Goal: Task Accomplishment & Management: Use online tool/utility

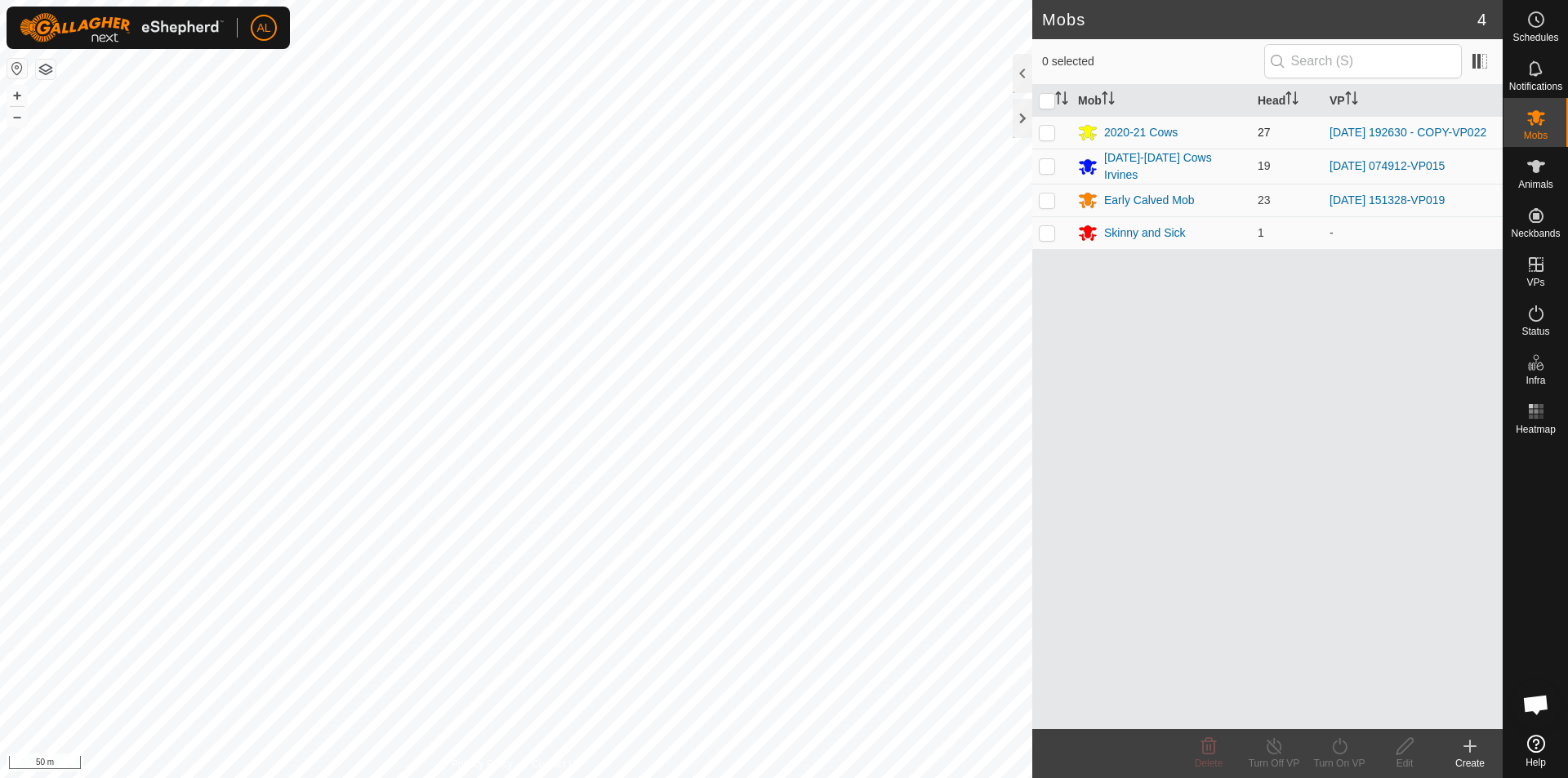
click at [1048, 130] on p-checkbox at bounding box center [1046, 132] width 16 height 13
click at [1055, 132] on p-checkbox at bounding box center [1046, 132] width 16 height 13
checkbox input "false"
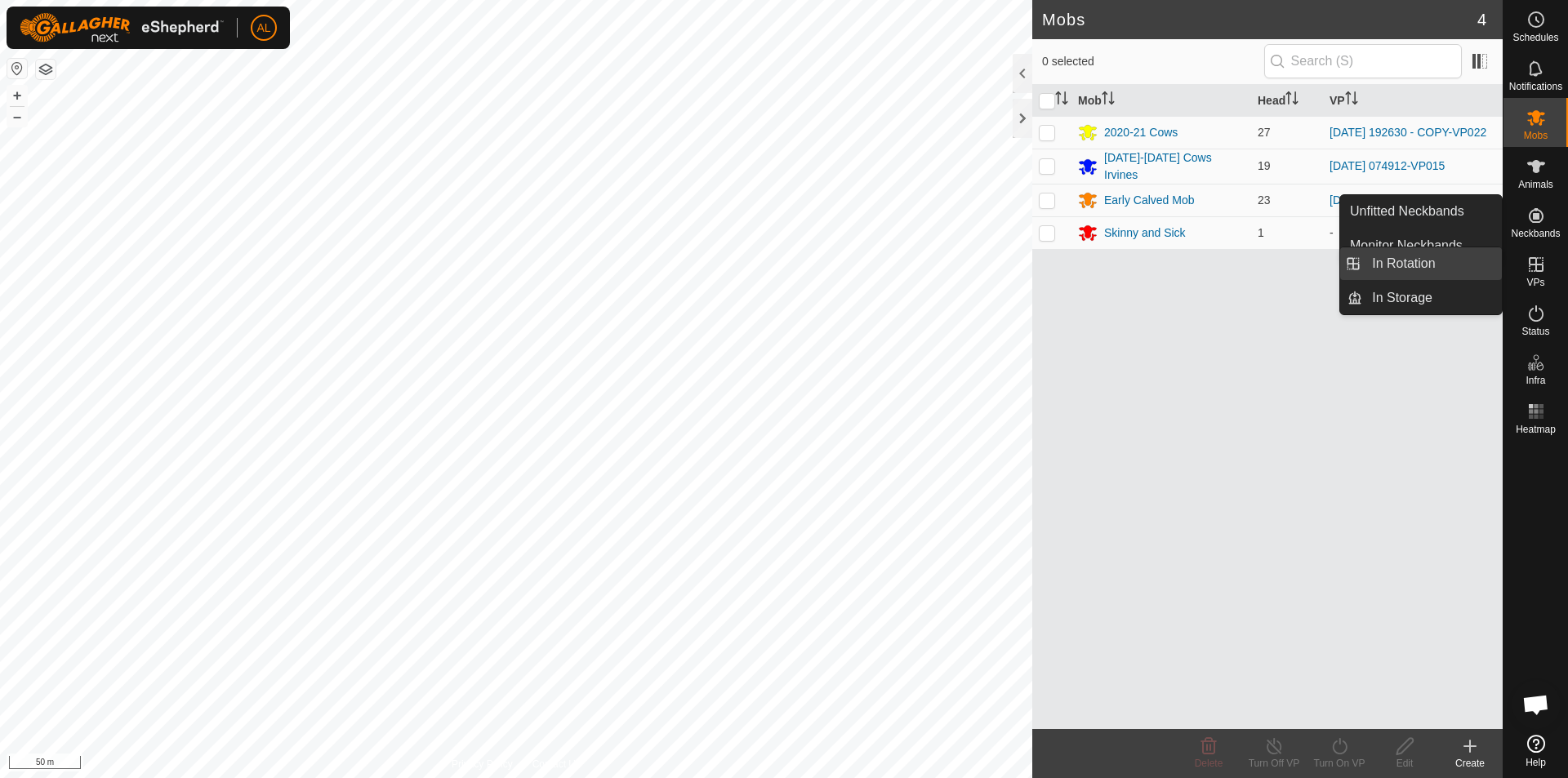
click at [1476, 260] on link "In Rotation" at bounding box center [1432, 263] width 140 height 33
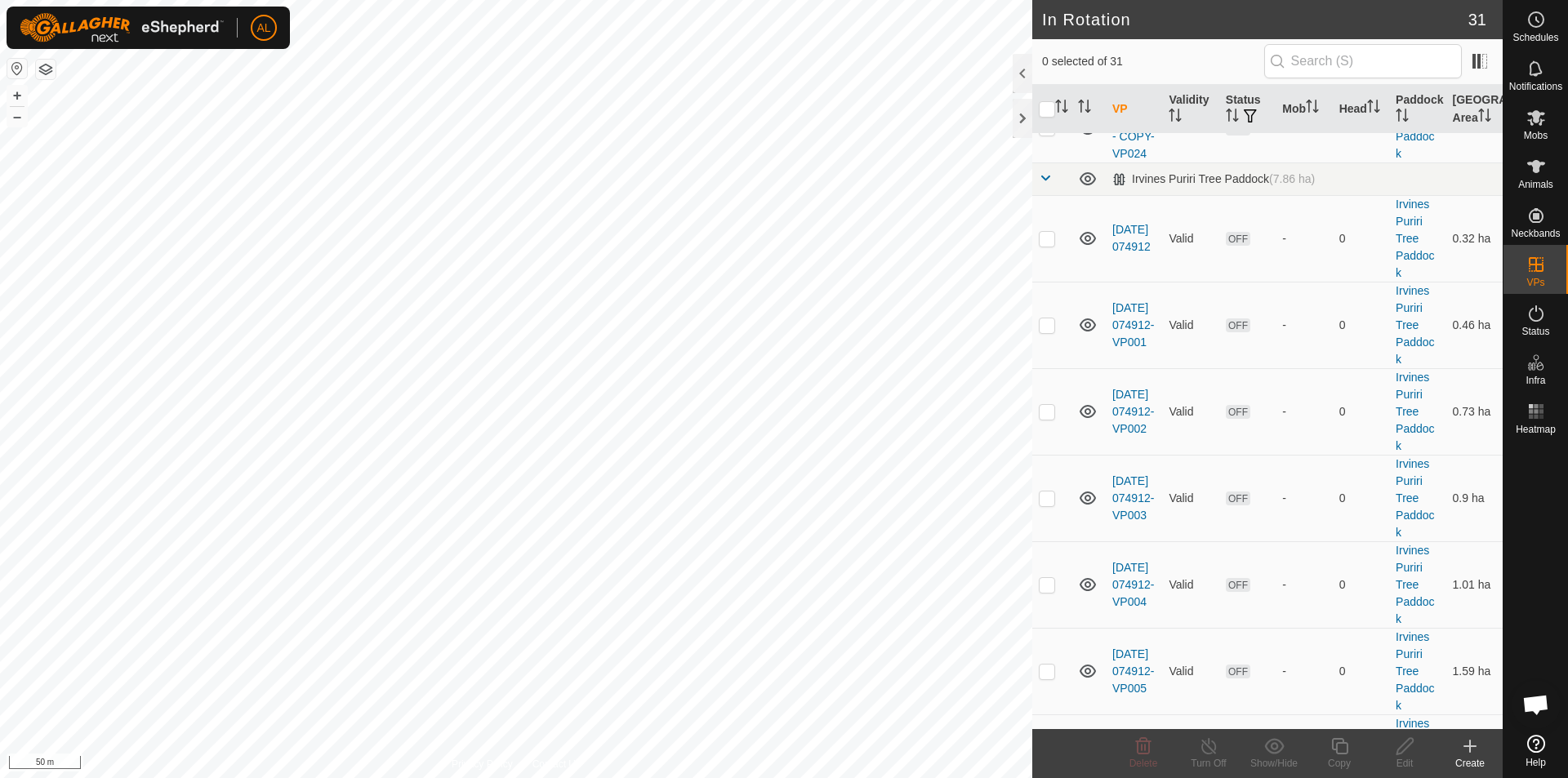
scroll to position [653, 0]
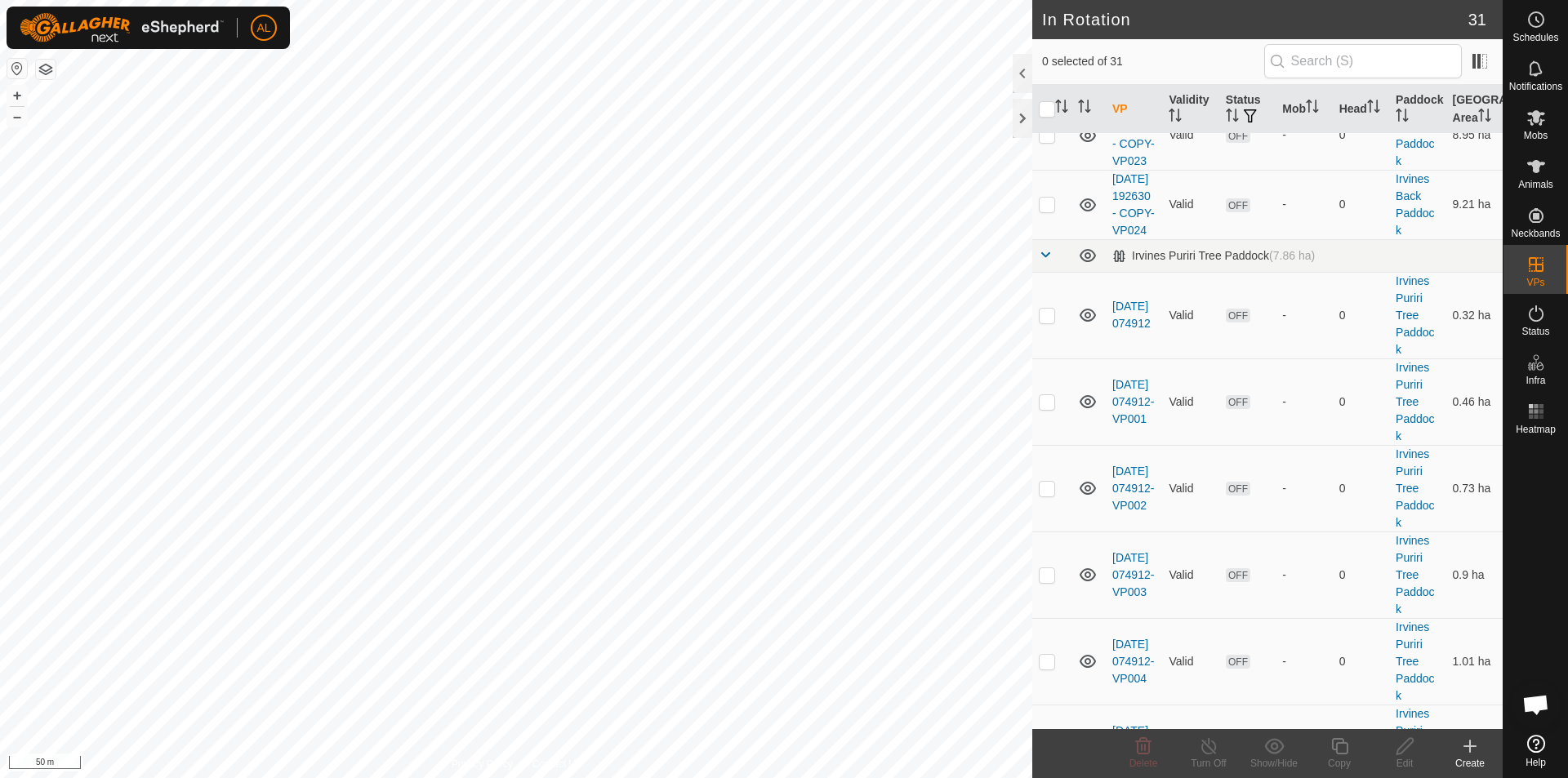
click at [1039, 72] on p-checkbox at bounding box center [1046, 65] width 16 height 13
checkbox input "true"
click at [1349, 748] on copy-svg-icon at bounding box center [1340, 746] width 65 height 19
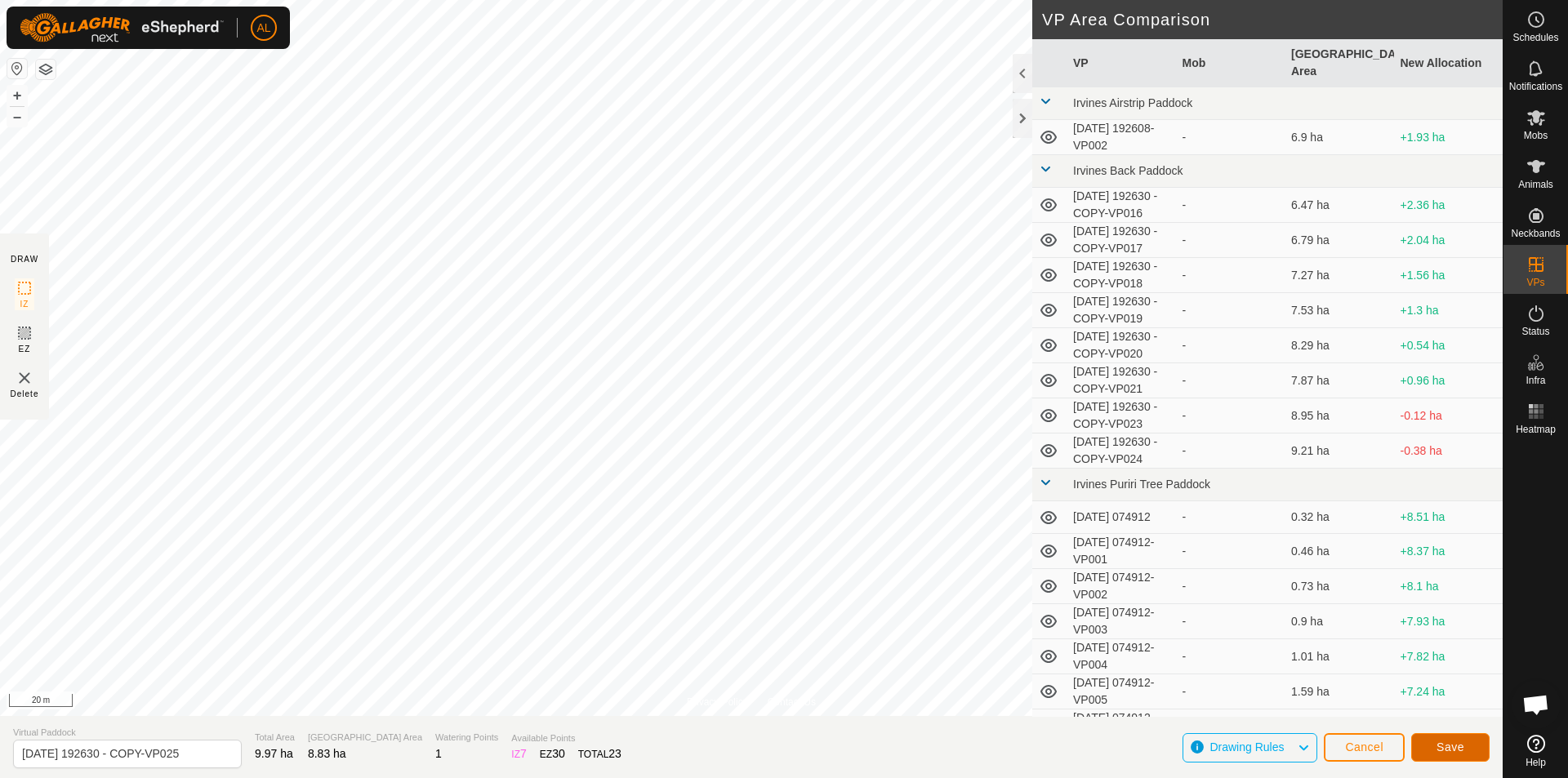
click at [1449, 756] on button "Save" at bounding box center [1451, 748] width 79 height 29
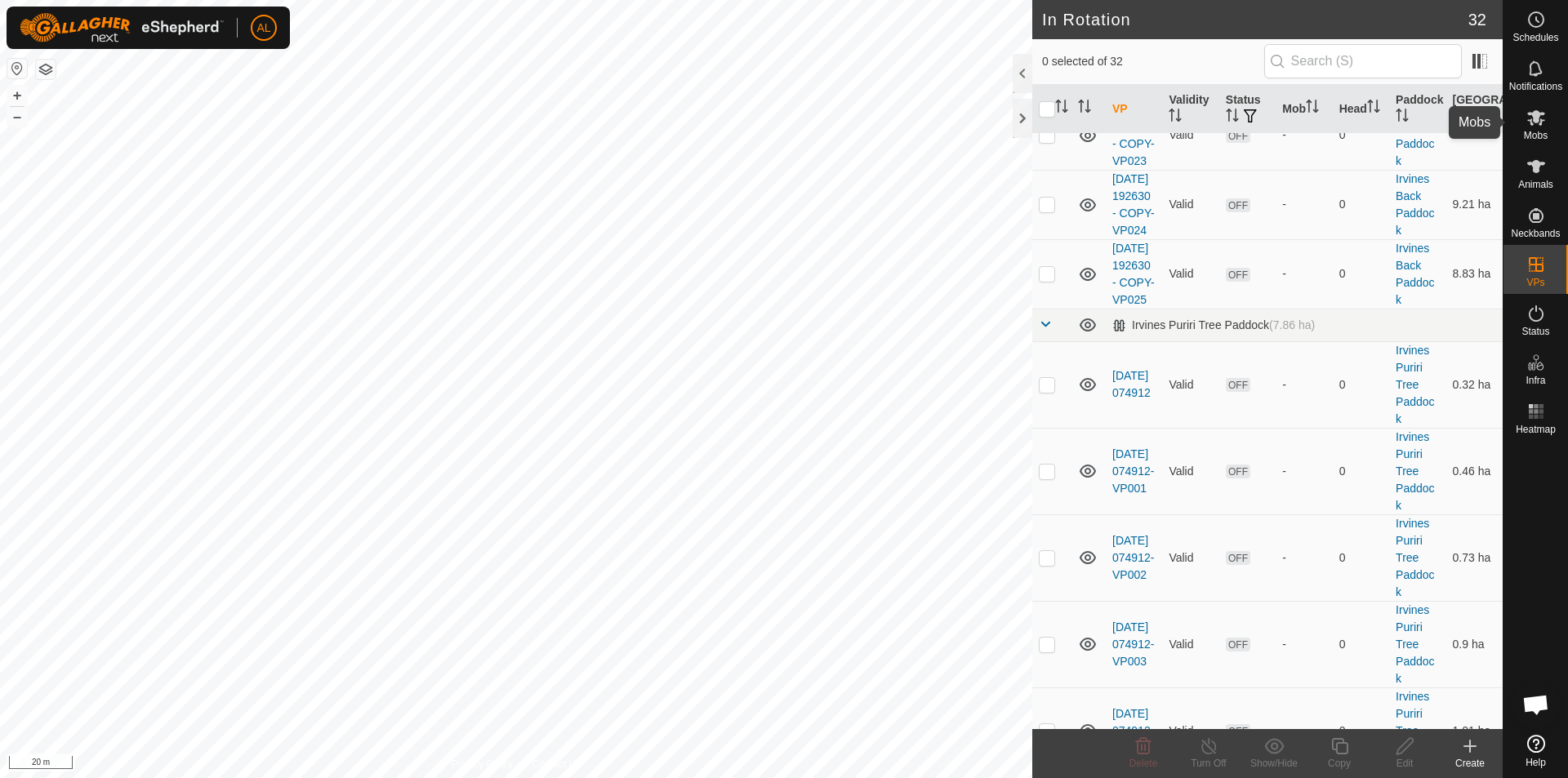
click at [1535, 120] on icon at bounding box center [1536, 118] width 18 height 16
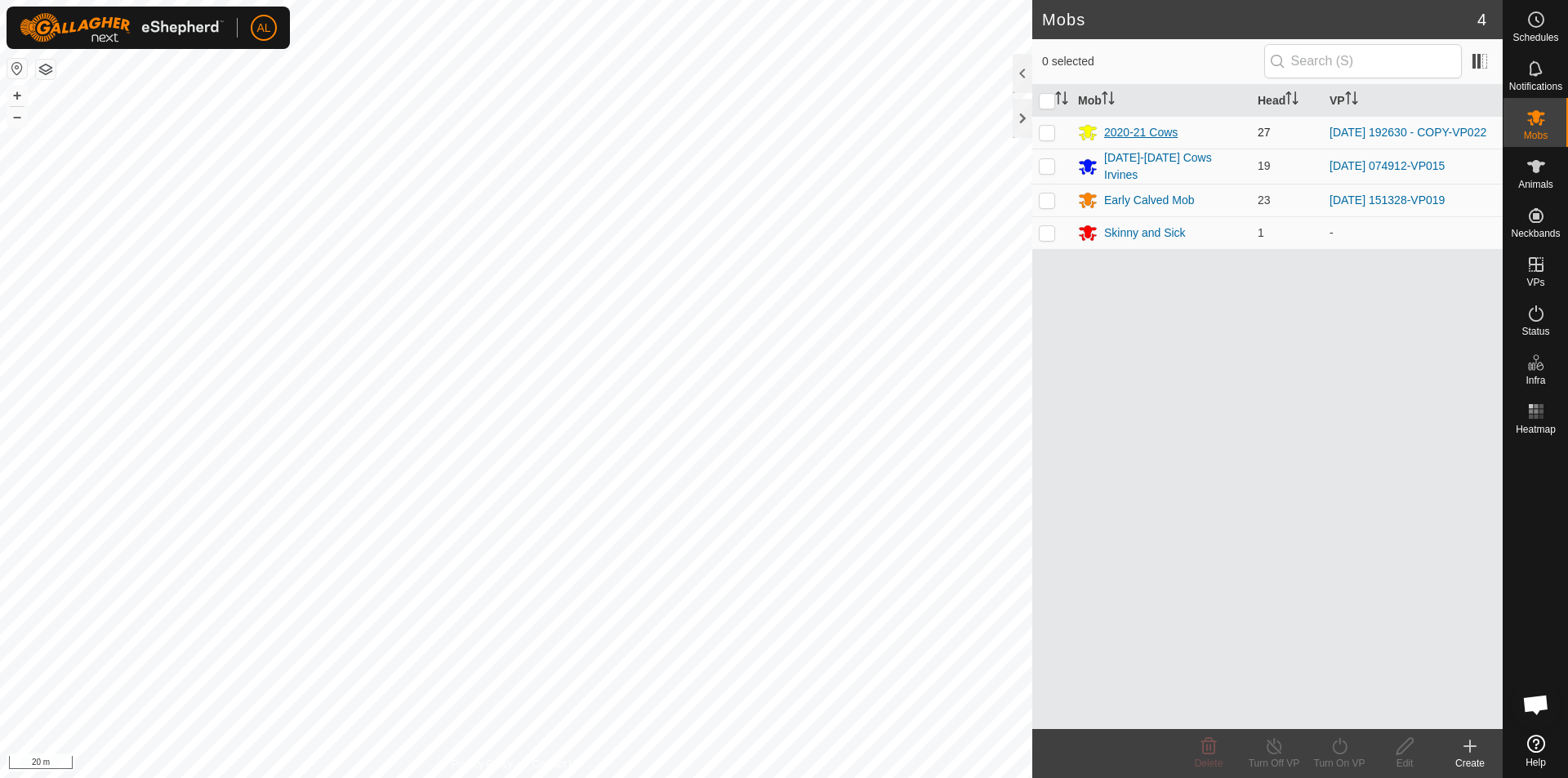
click at [1177, 133] on div "2020-21 Cows" at bounding box center [1141, 132] width 74 height 17
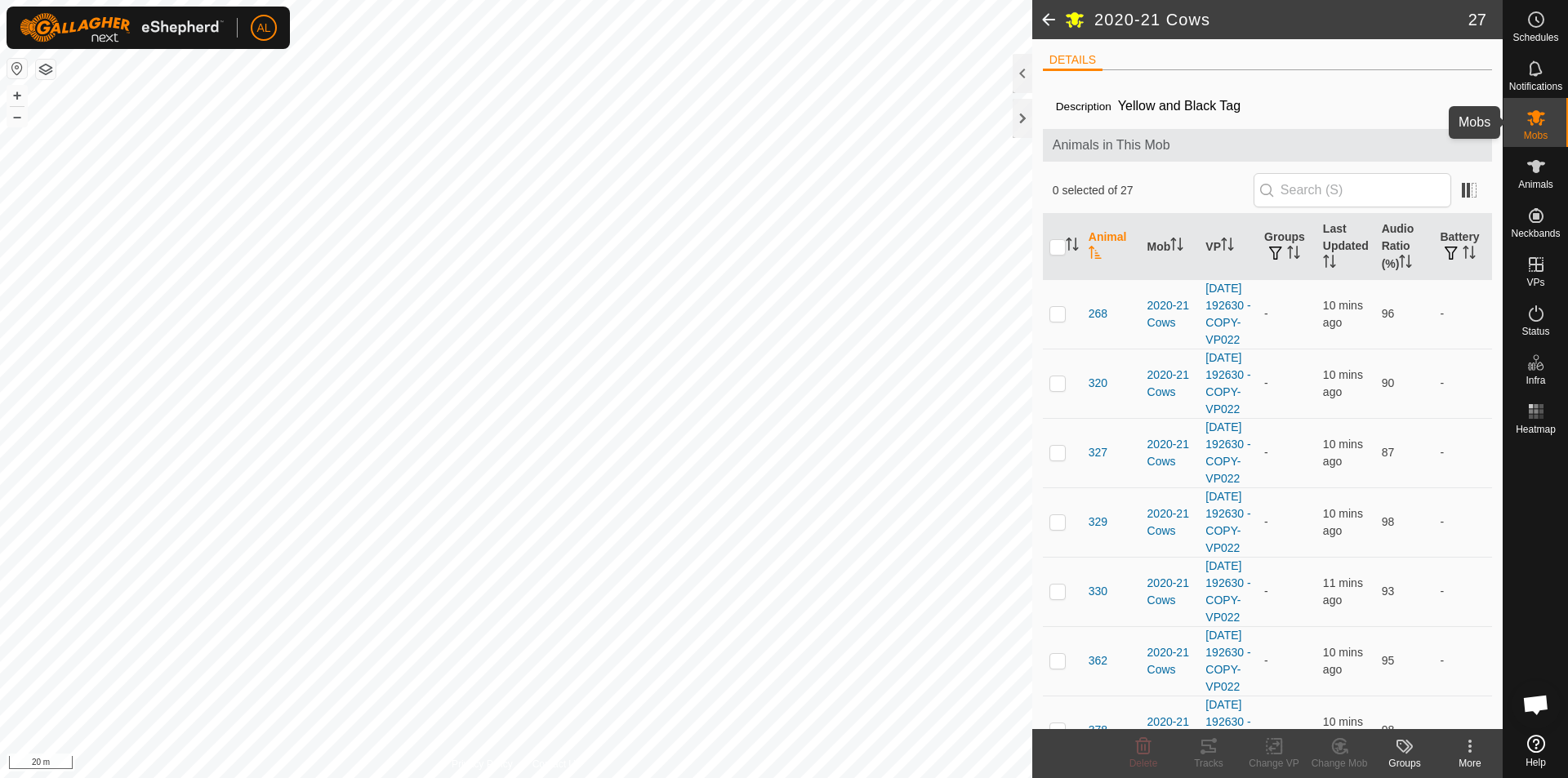
click at [1552, 115] on div "Mobs" at bounding box center [1535, 122] width 65 height 49
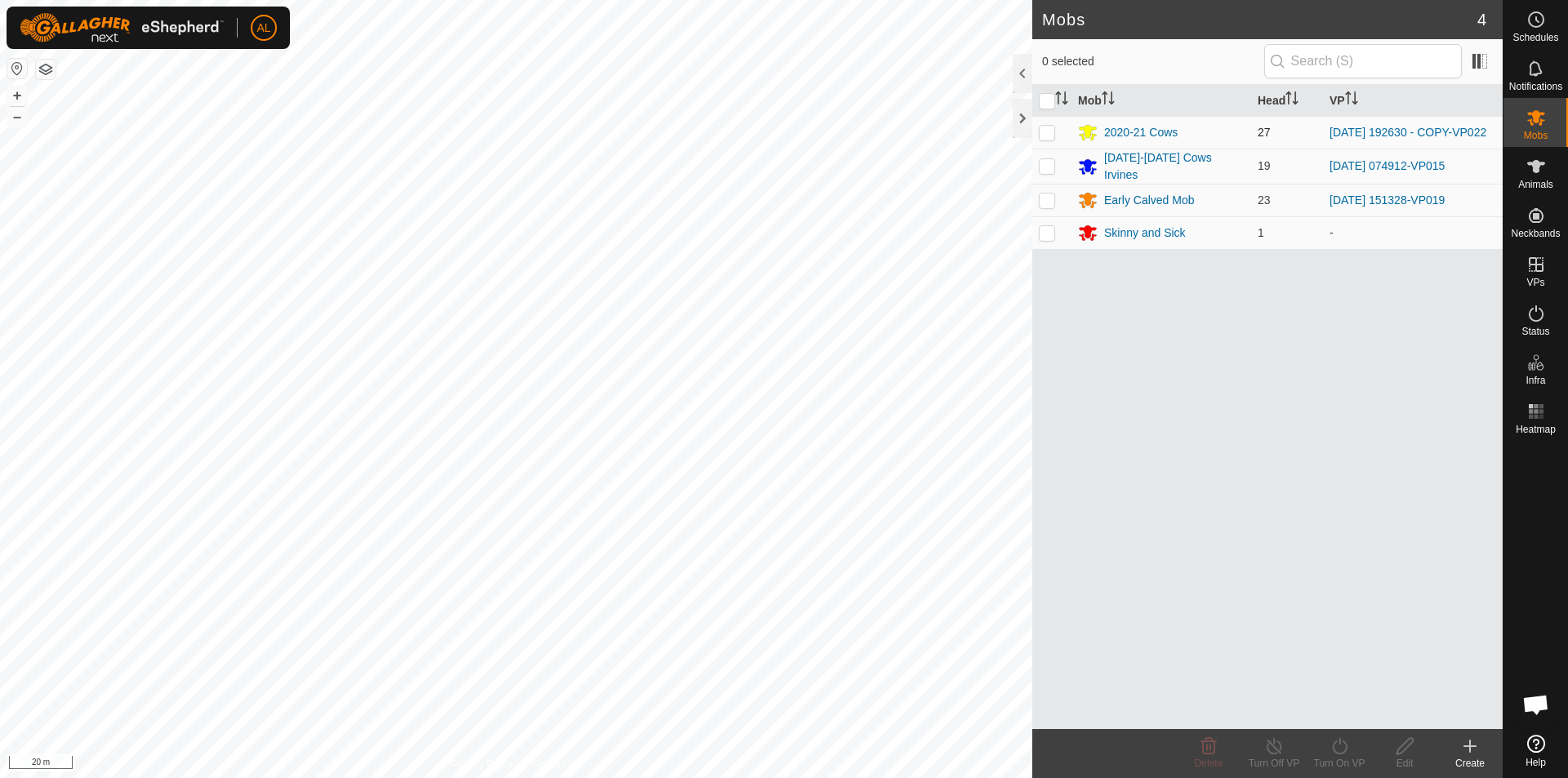
click at [1053, 130] on p-checkbox at bounding box center [1046, 132] width 16 height 13
checkbox input "true"
click at [1340, 755] on icon at bounding box center [1340, 746] width 20 height 19
click at [1344, 711] on link "Now" at bounding box center [1389, 710] width 162 height 33
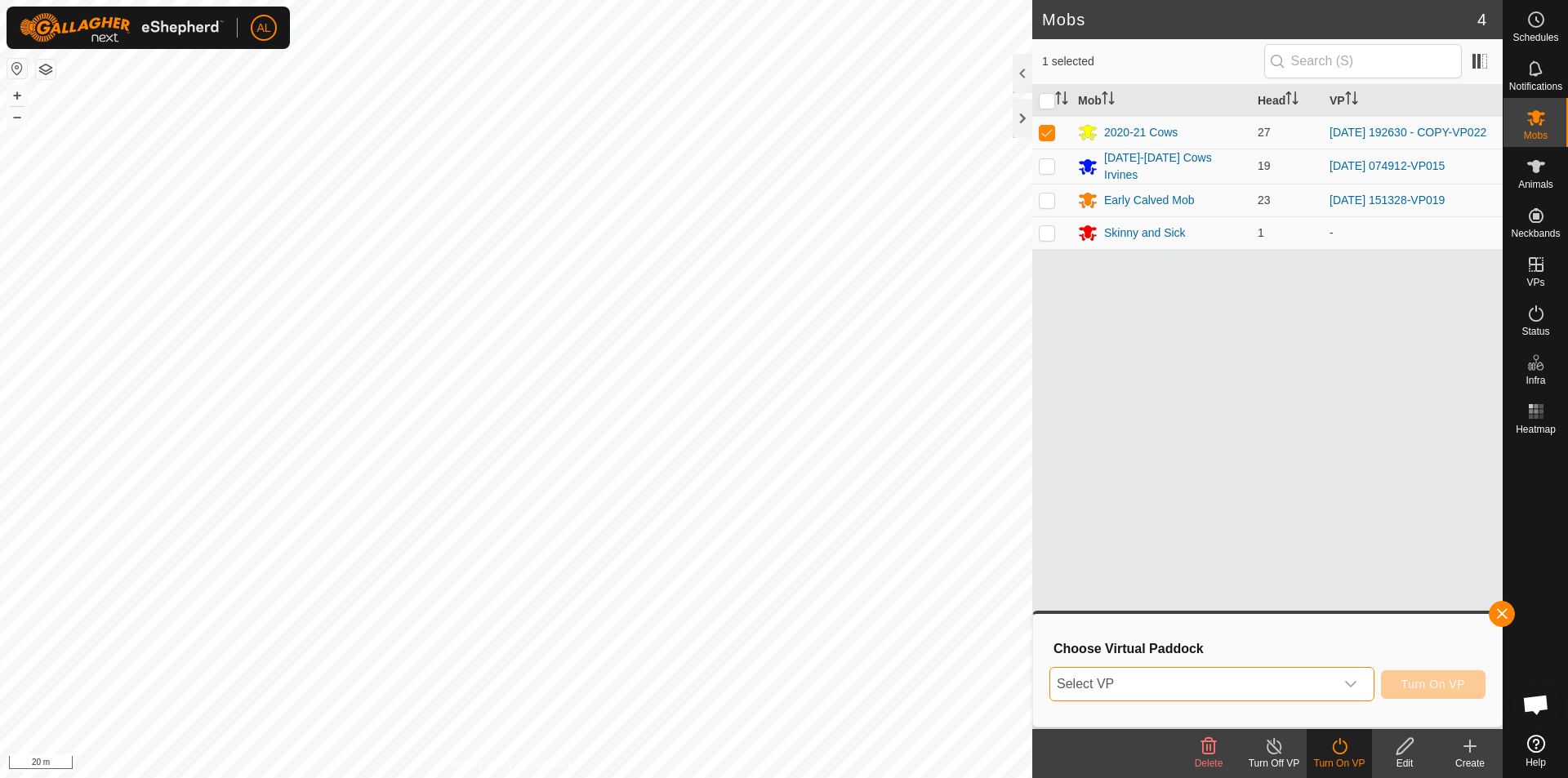
click at [1264, 679] on span "Select VP" at bounding box center [1192, 684] width 284 height 33
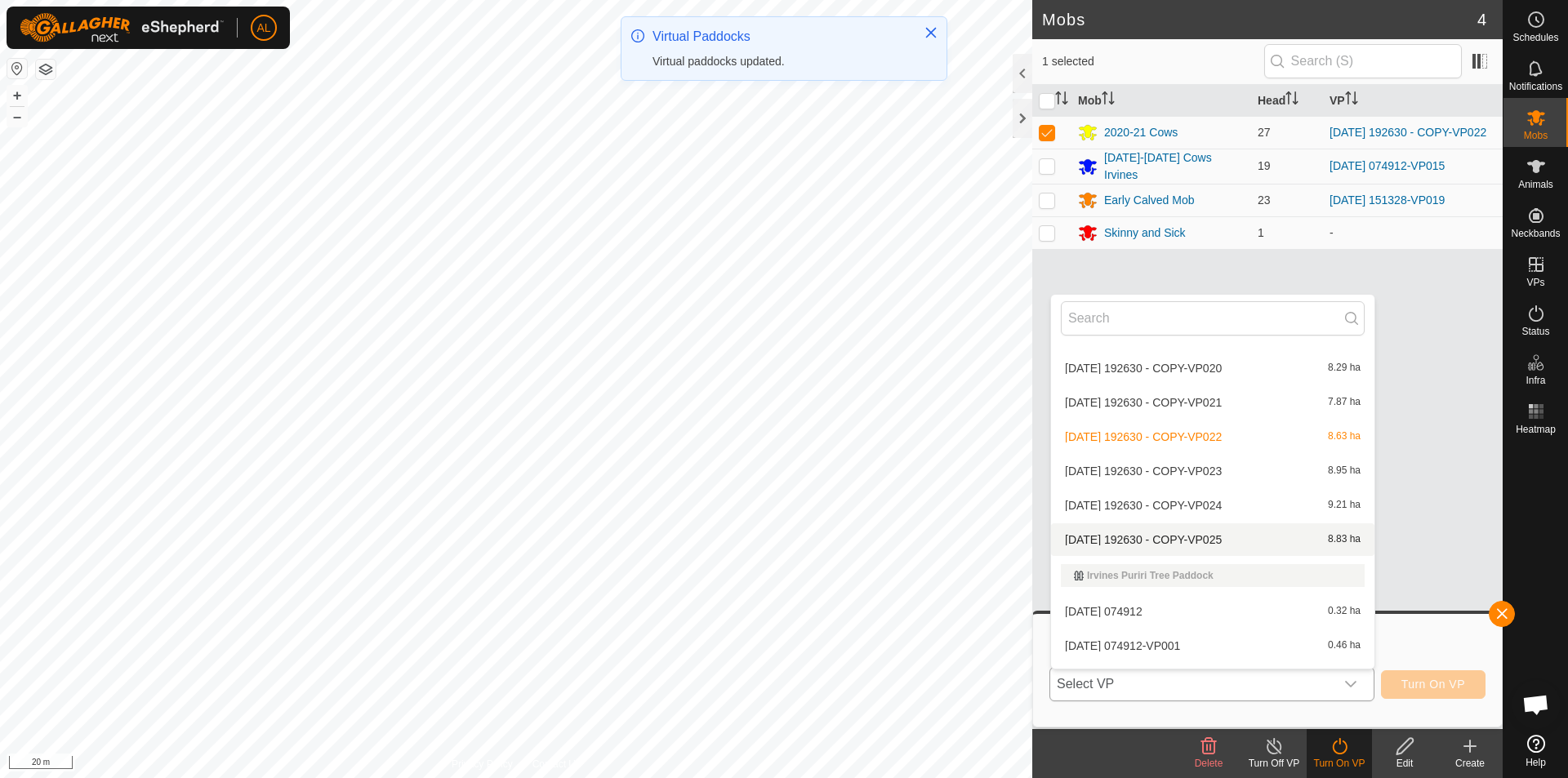
scroll to position [267, 0]
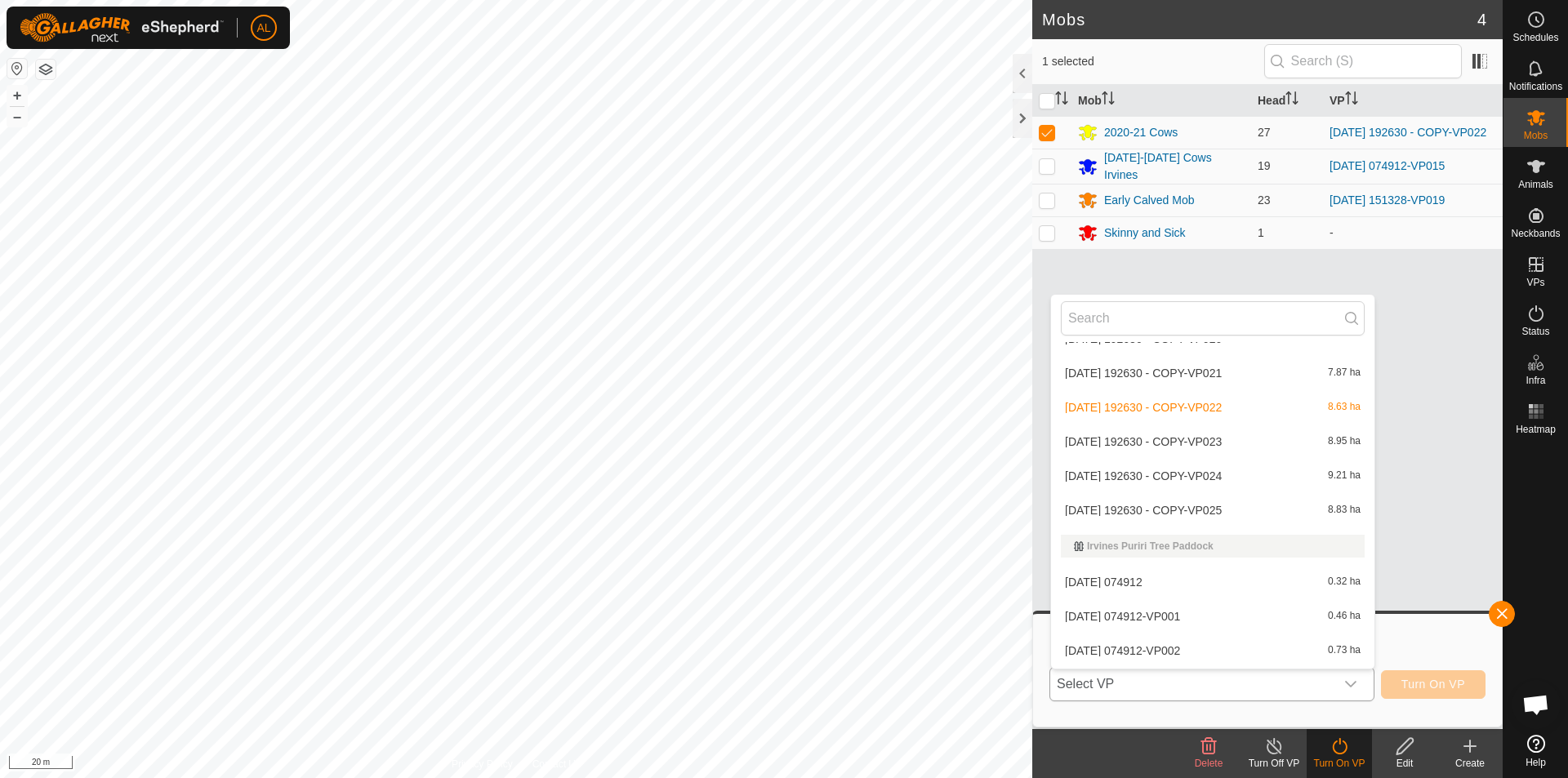
click at [1248, 506] on li "[DATE] 192630 - COPY-VP025 8.83 ha" at bounding box center [1213, 510] width 324 height 33
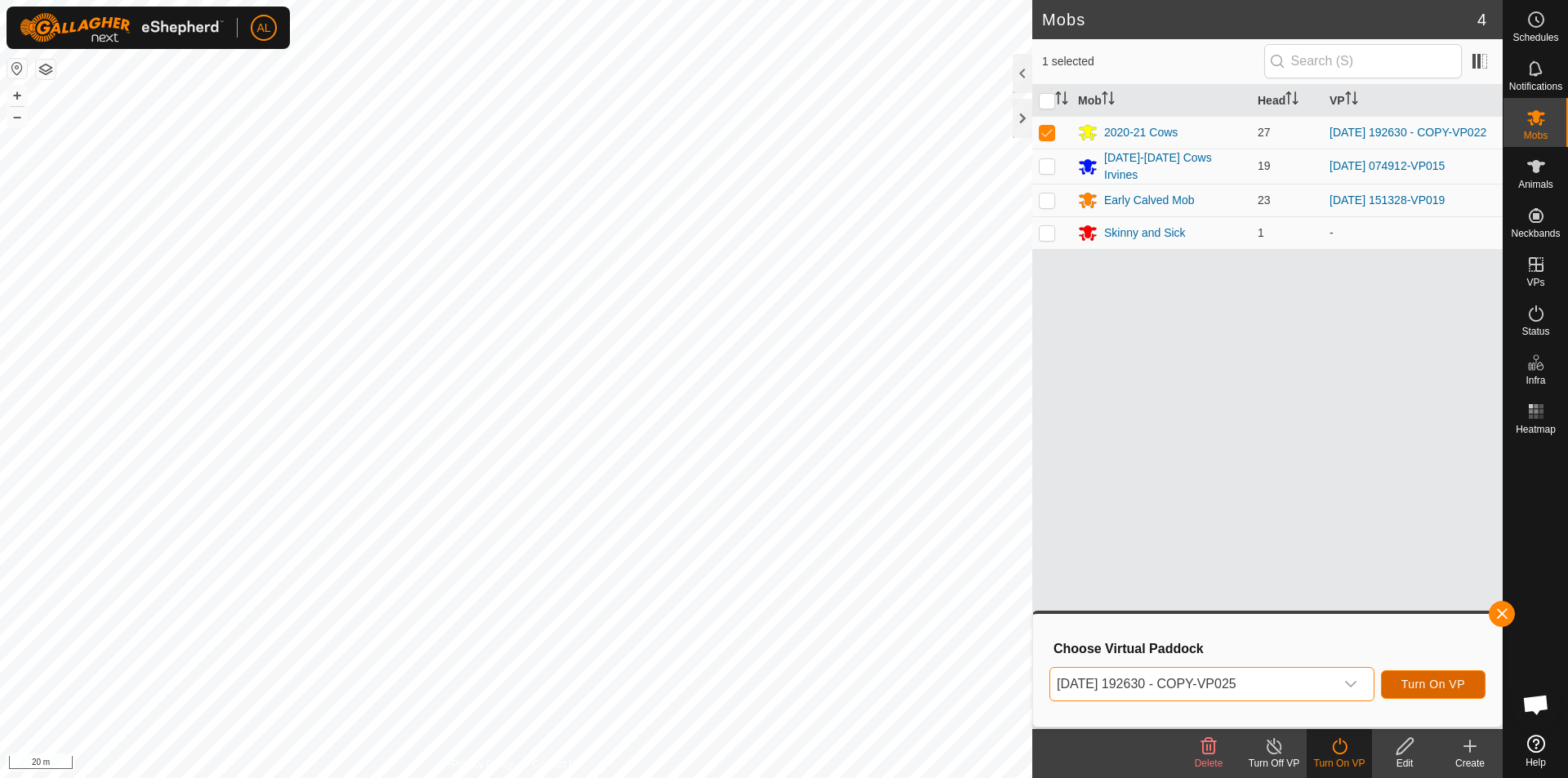
click at [1416, 680] on span "Turn On VP" at bounding box center [1434, 685] width 64 height 13
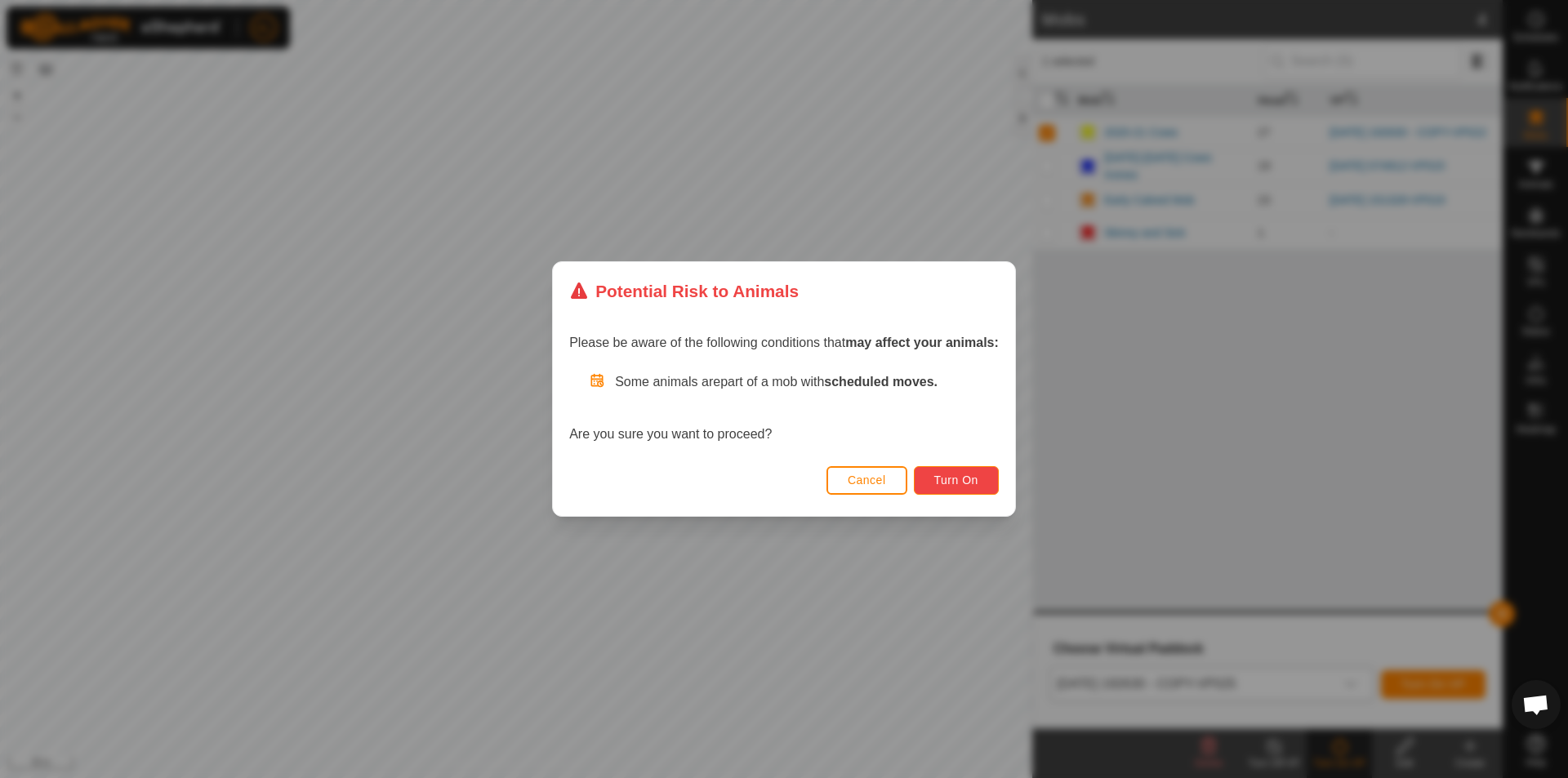
click at [937, 473] on button "Turn On" at bounding box center [956, 480] width 85 height 29
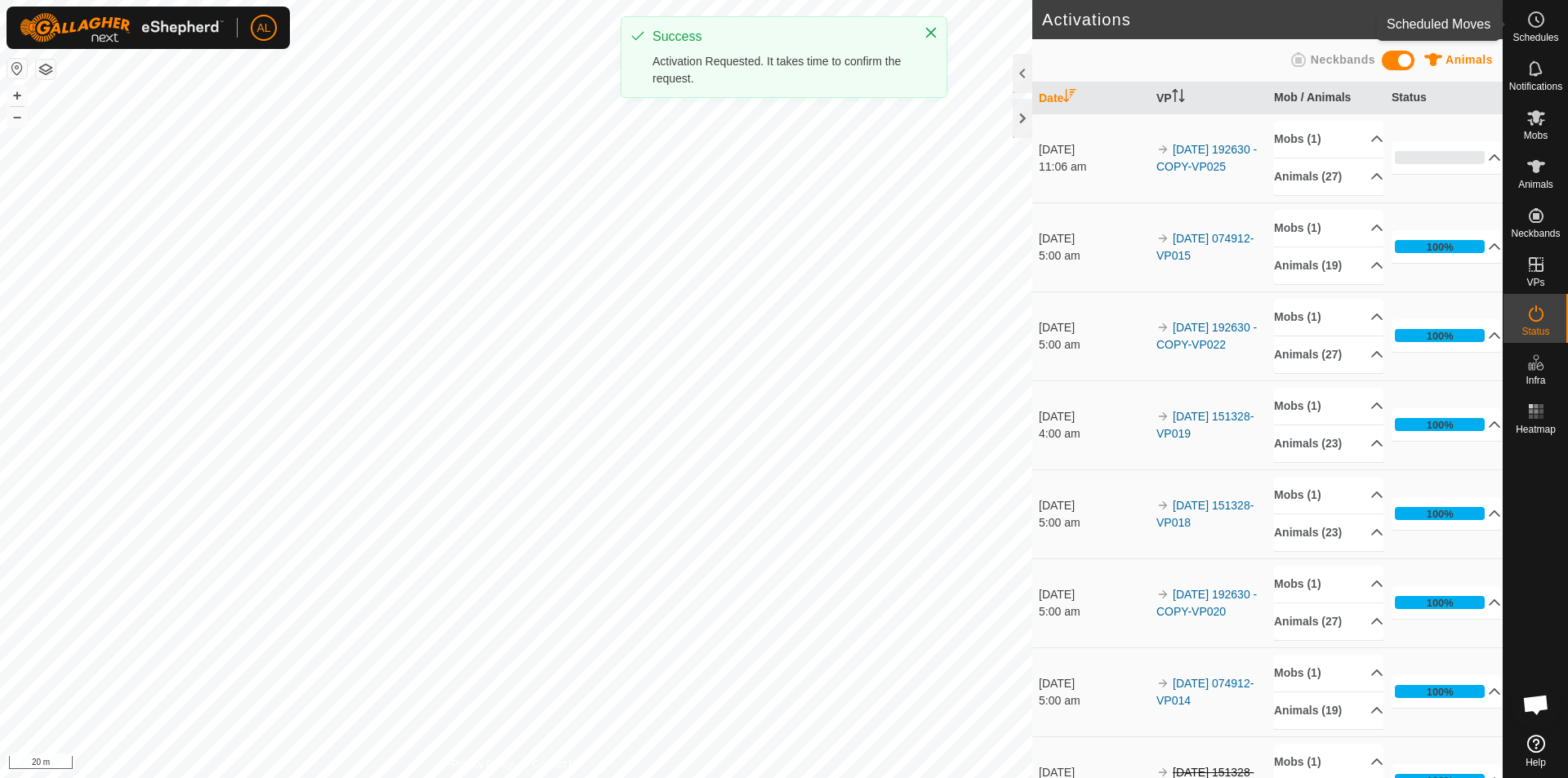
click at [1532, 20] on icon at bounding box center [1536, 19] width 19 height 19
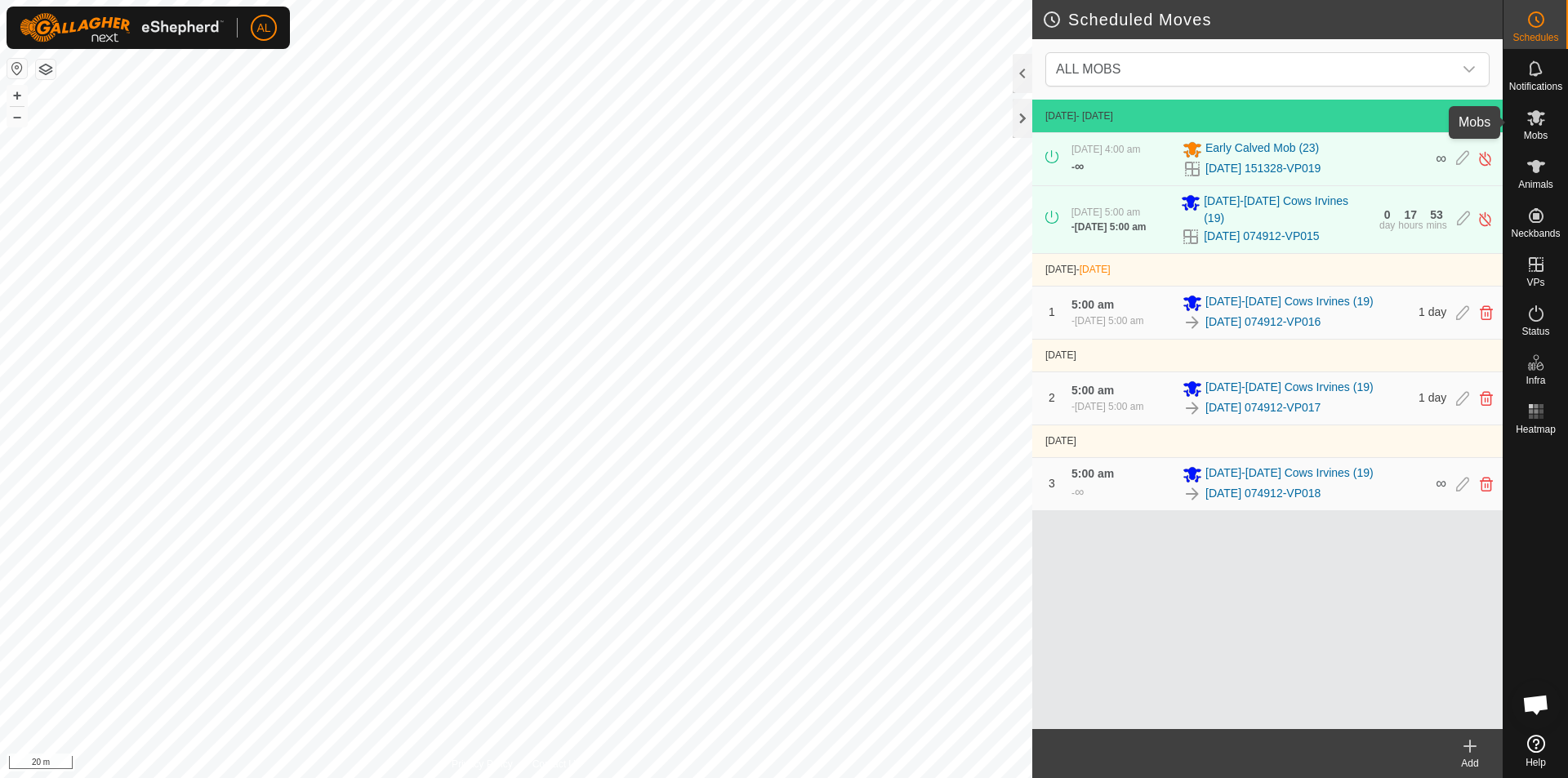
click at [1536, 124] on icon at bounding box center [1536, 117] width 19 height 19
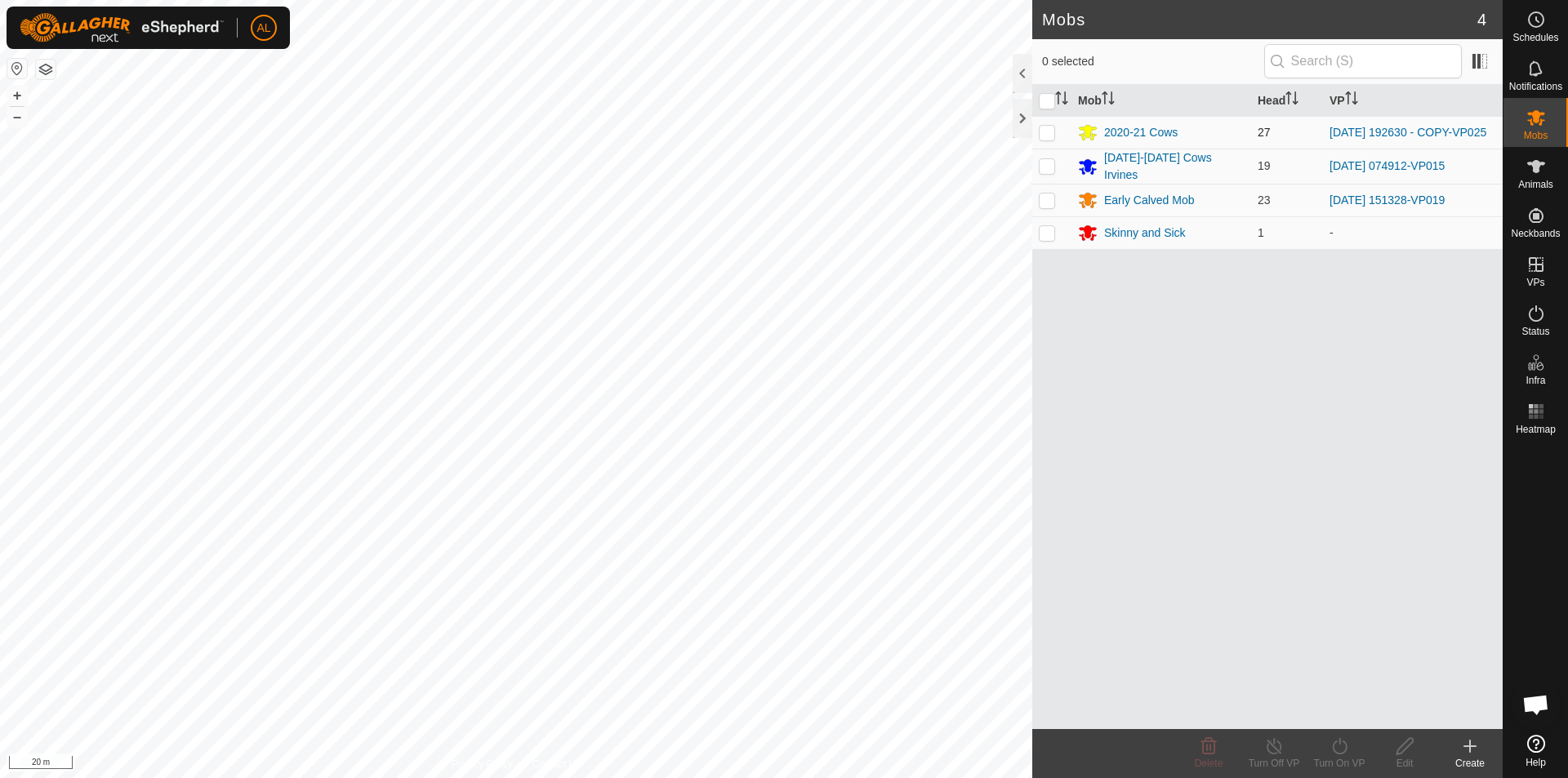
click at [1038, 133] on td at bounding box center [1051, 132] width 39 height 33
checkbox input "true"
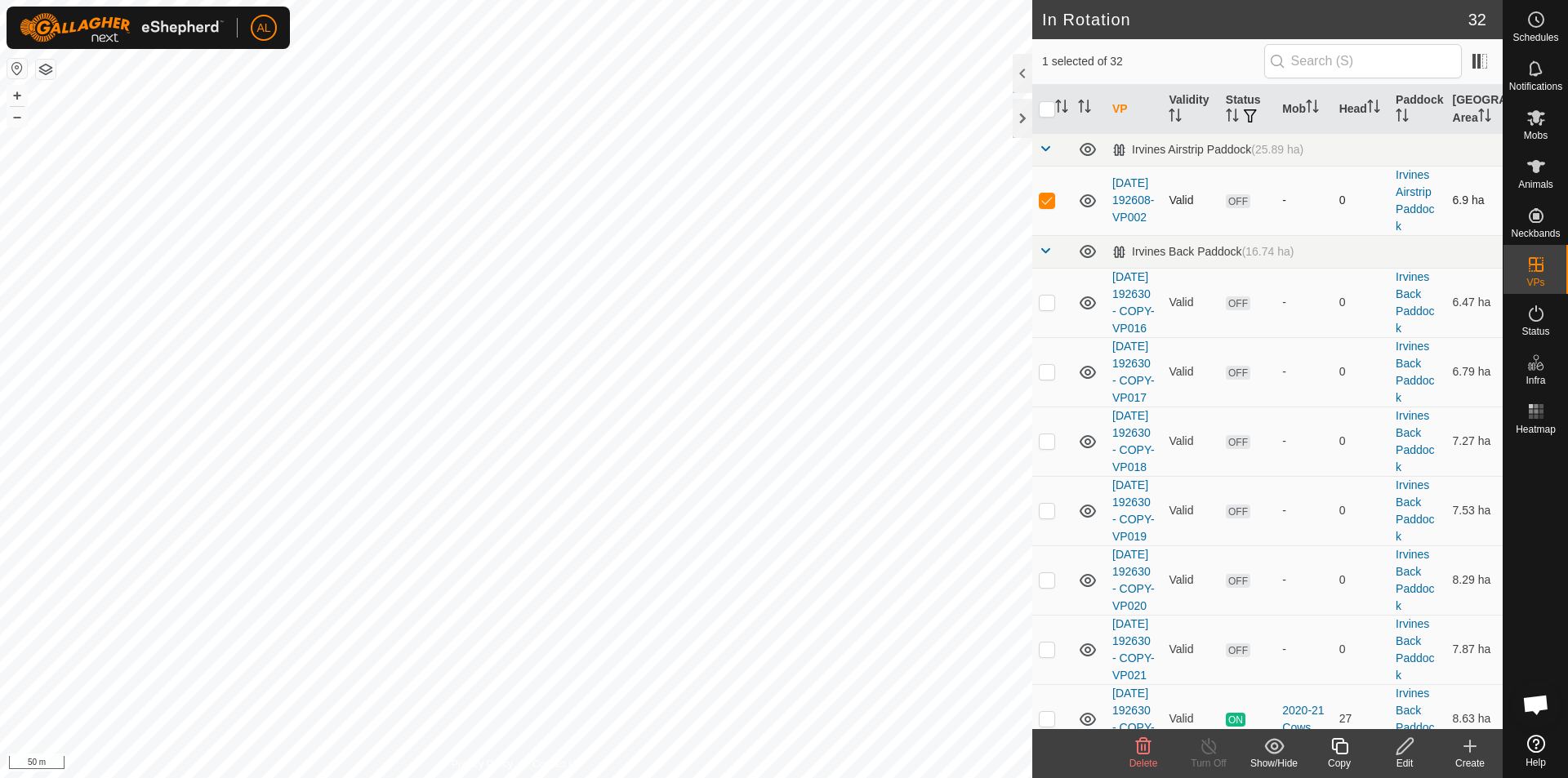
click at [1056, 192] on td at bounding box center [1051, 200] width 39 height 70
checkbox input "false"
click at [1531, 125] on icon at bounding box center [1536, 118] width 18 height 16
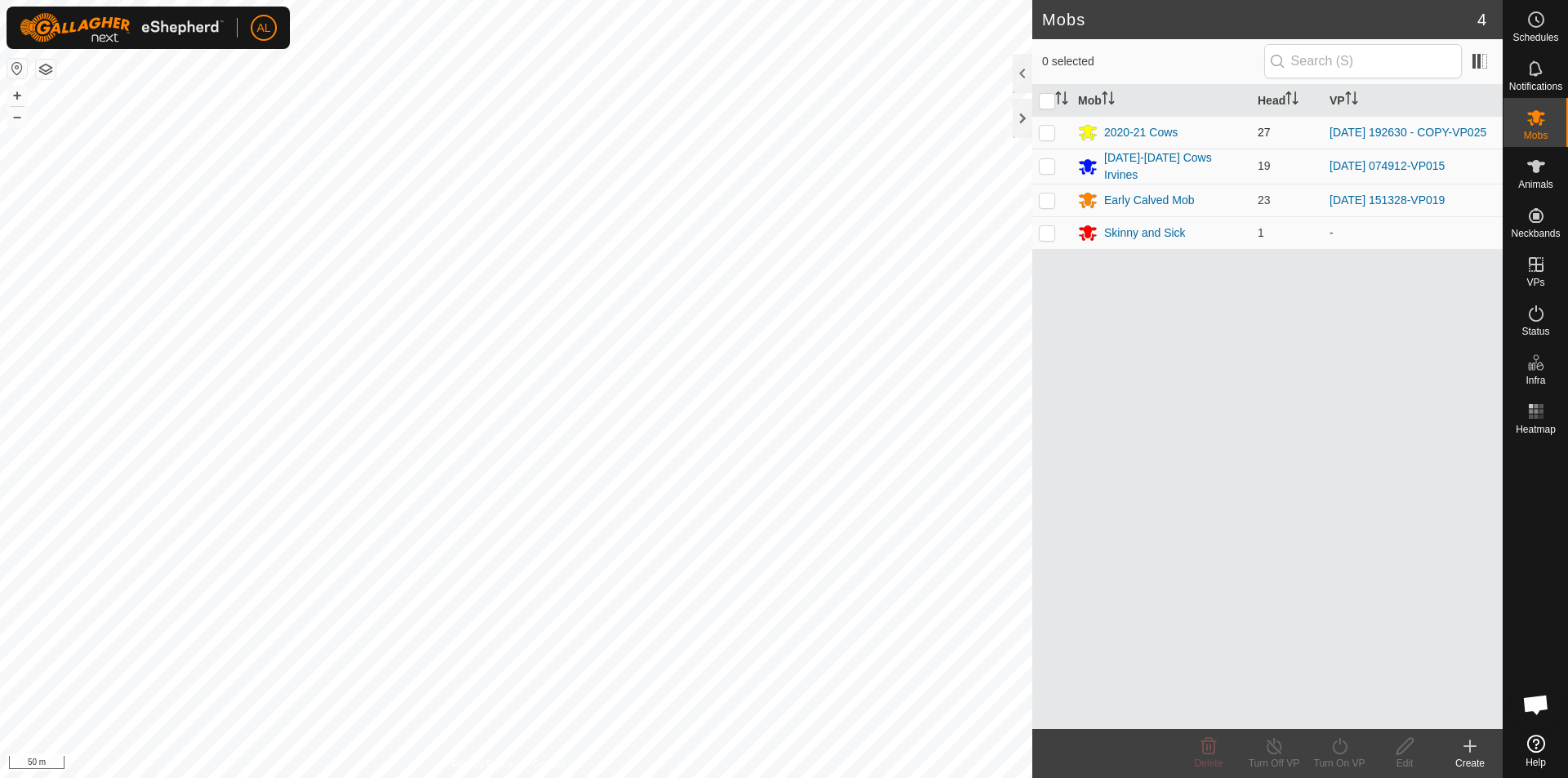
click at [1054, 129] on p-checkbox at bounding box center [1046, 132] width 16 height 13
checkbox input "true"
click at [1529, 407] on icon at bounding box center [1536, 411] width 19 height 19
